Goal: Task Accomplishment & Management: Manage account settings

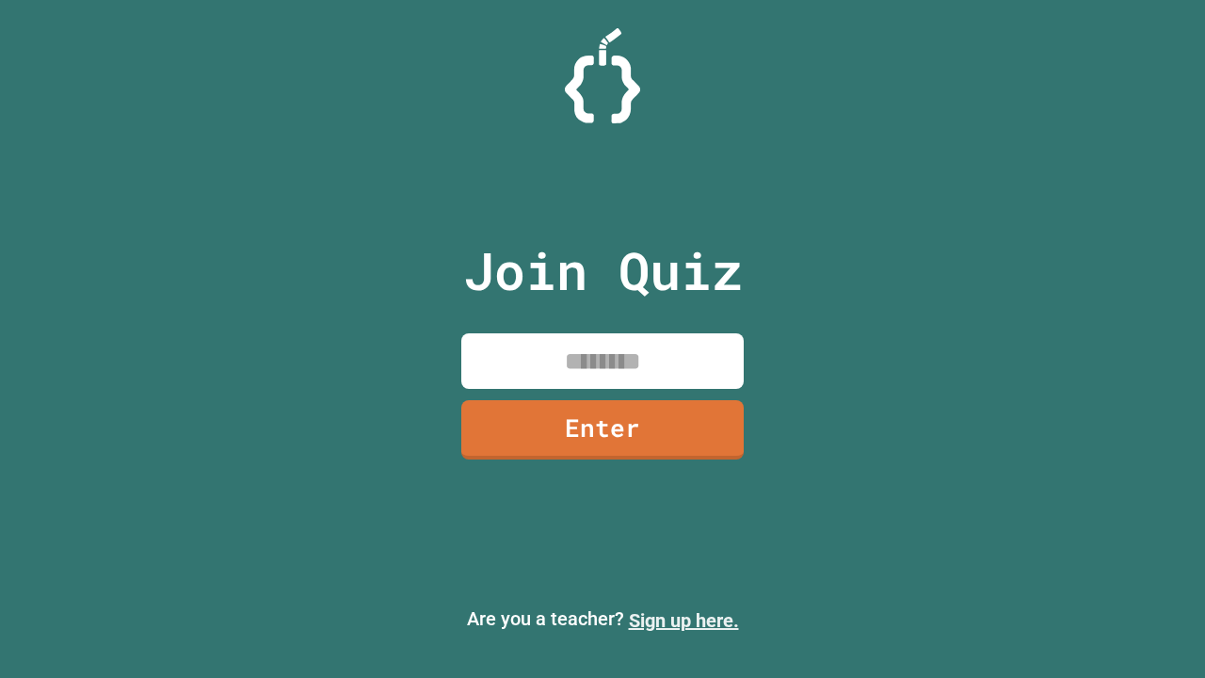
click at [683, 620] on link "Sign up here." at bounding box center [684, 620] width 110 height 23
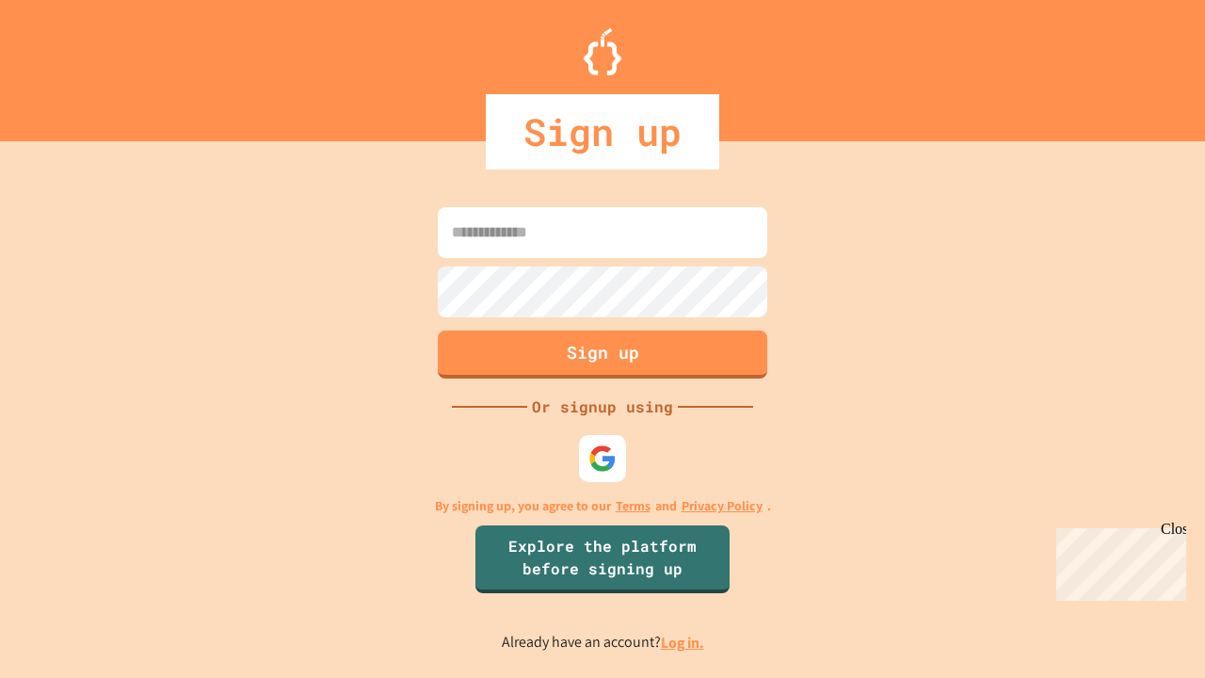
click at [683, 642] on link "Log in." at bounding box center [682, 643] width 43 height 20
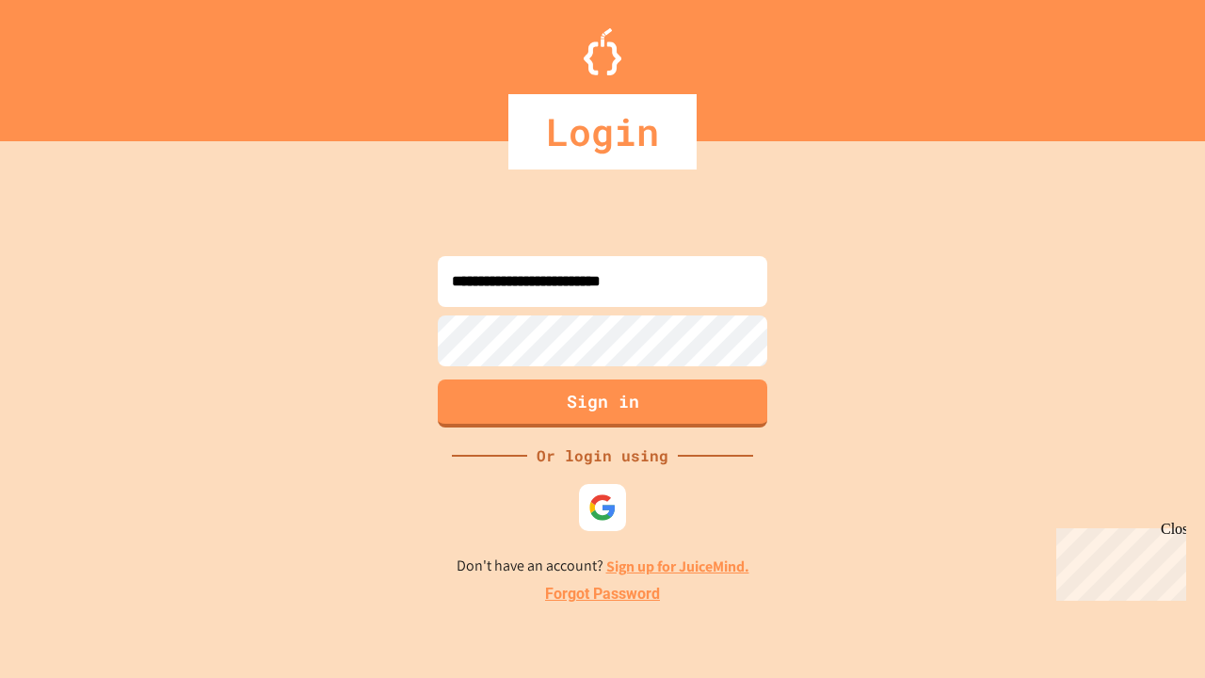
type input "**********"
